Goal: Task Accomplishment & Management: Use online tool/utility

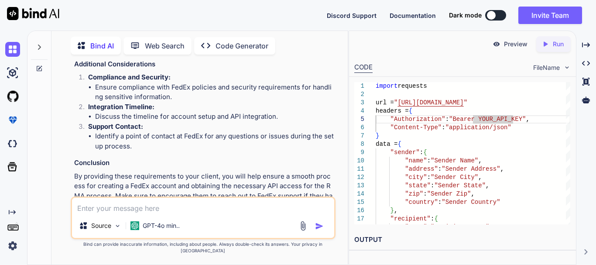
scroll to position [1889, 0]
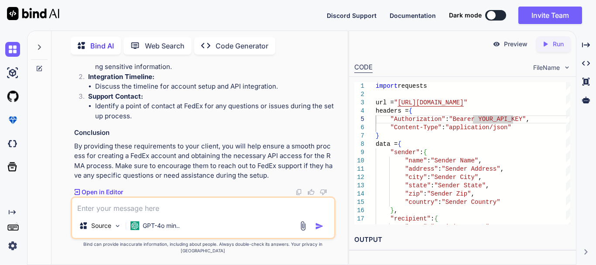
click at [144, 213] on textarea at bounding box center [203, 206] width 262 height 16
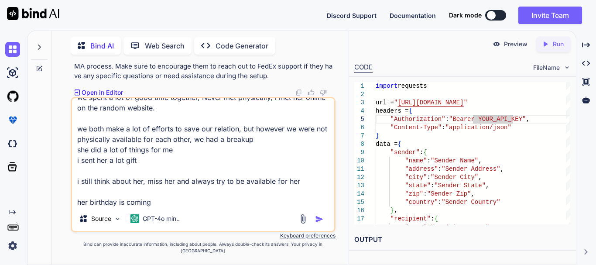
scroll to position [32, 0]
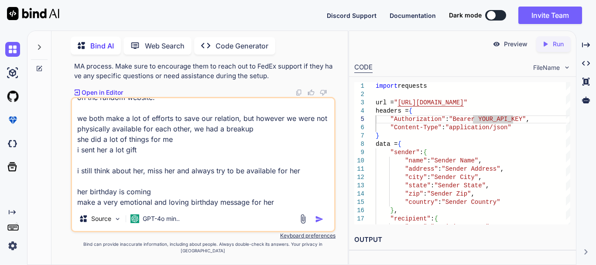
type textarea "I had a girl friend, we were in a relationship for a year we spent a lot of goo…"
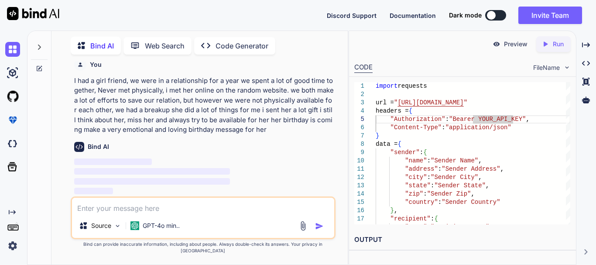
scroll to position [2031, 0]
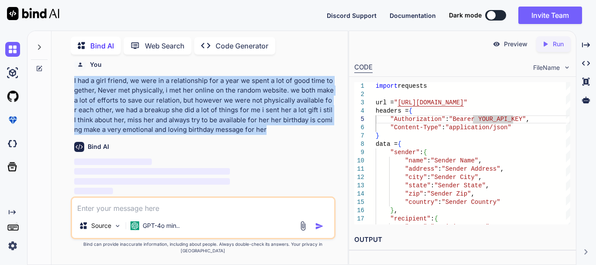
drag, startPoint x: 275, startPoint y: 140, endPoint x: 64, endPoint y: 87, distance: 217.6
click at [64, 87] on div "You Provide the full steps to integrate the API for shipment and get the tracki…" at bounding box center [202, 162] width 289 height 203
copy p "I had a girl friend, we were in a relationship for a year we spent a lot of goo…"
click at [222, 130] on p "I had a girl friend, we were in a relationship for a year we spent a lot of goo…" at bounding box center [203, 105] width 259 height 59
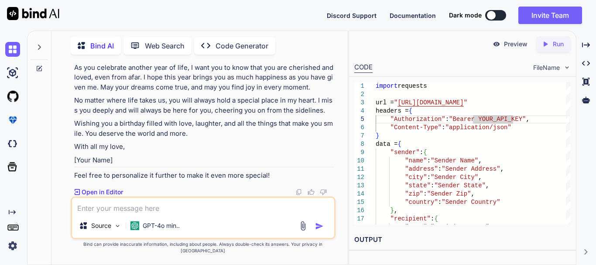
scroll to position [2239, 0]
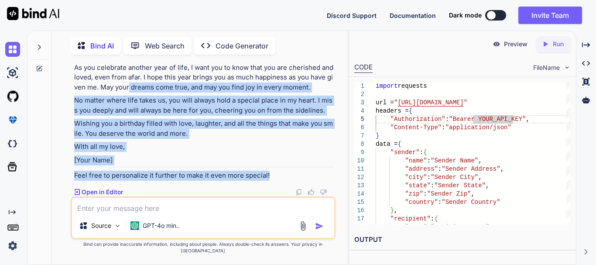
drag, startPoint x: 278, startPoint y: 185, endPoint x: 130, endPoint y: 96, distance: 172.9
click at [130, 96] on div "Here's a heartfelt birthday message you can consider sending to her: Happy Birt…" at bounding box center [203, 65] width 259 height 232
click at [130, 92] on p "As you celebrate another year of life, I want you to know that you are cherishe…" at bounding box center [203, 78] width 259 height 30
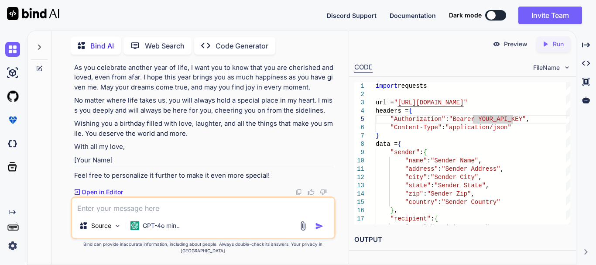
click at [125, 212] on textarea at bounding box center [203, 206] width 262 height 16
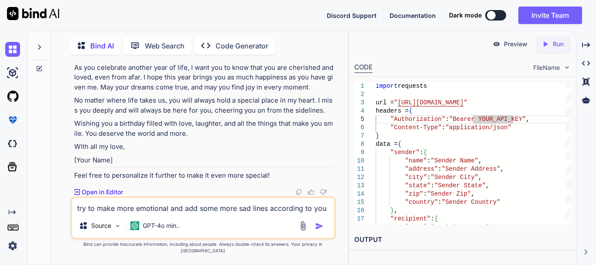
type textarea "try to make more emotional and add some more sad lines according to you"
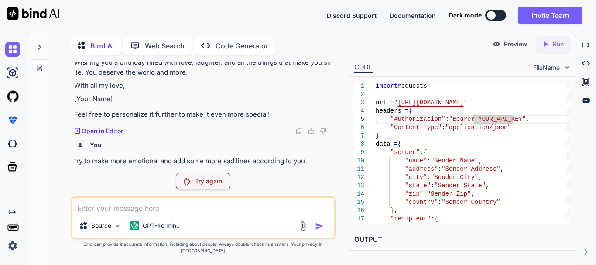
scroll to position [2301, 0]
click at [215, 185] on p "Try again" at bounding box center [208, 181] width 27 height 9
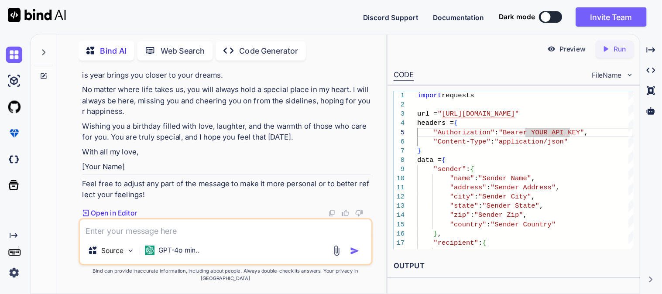
scroll to position [2632, 0]
click at [240, 142] on p "With all my love," at bounding box center [203, 137] width 259 height 10
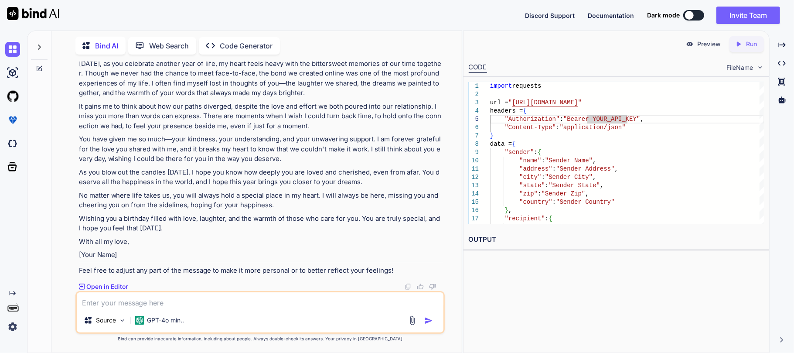
scroll to position [2202, 0]
click at [422, 58] on div "Bind AI Web Search Created with Pixso. Code Generator" at bounding box center [260, 45] width 370 height 25
